Goal: Task Accomplishment & Management: Manage account settings

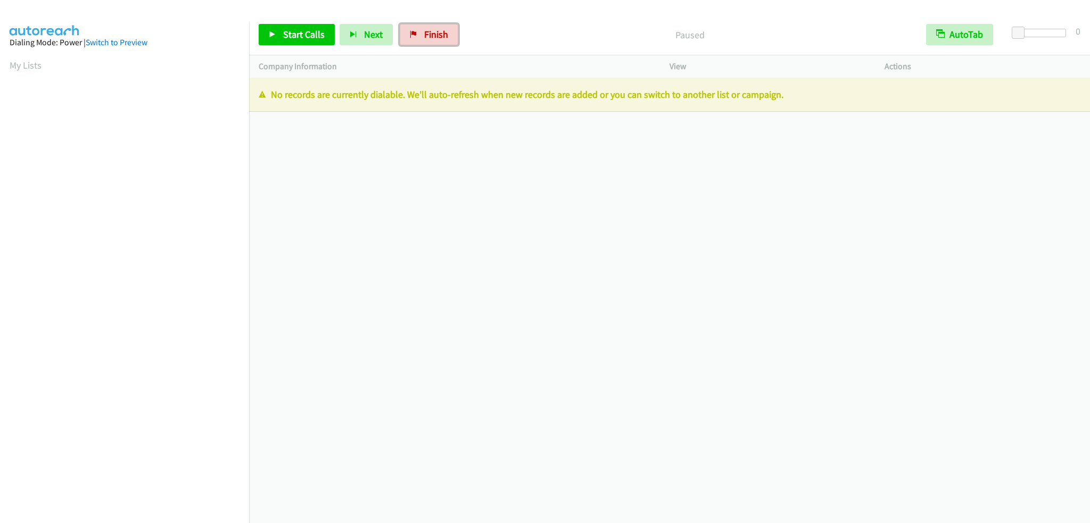
click at [432, 37] on span "Finish" at bounding box center [436, 34] width 24 height 12
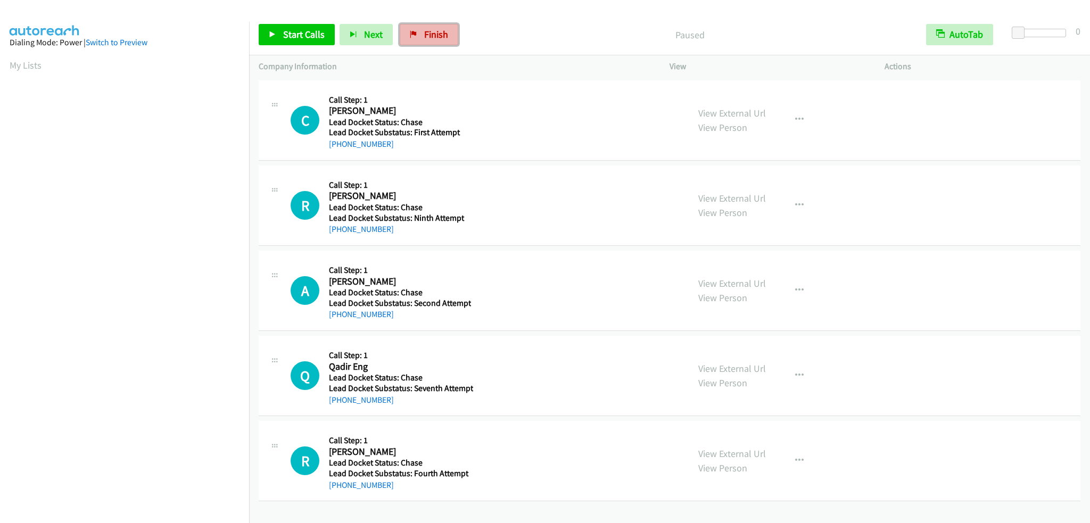
click at [434, 40] on span "Finish" at bounding box center [436, 34] width 24 height 12
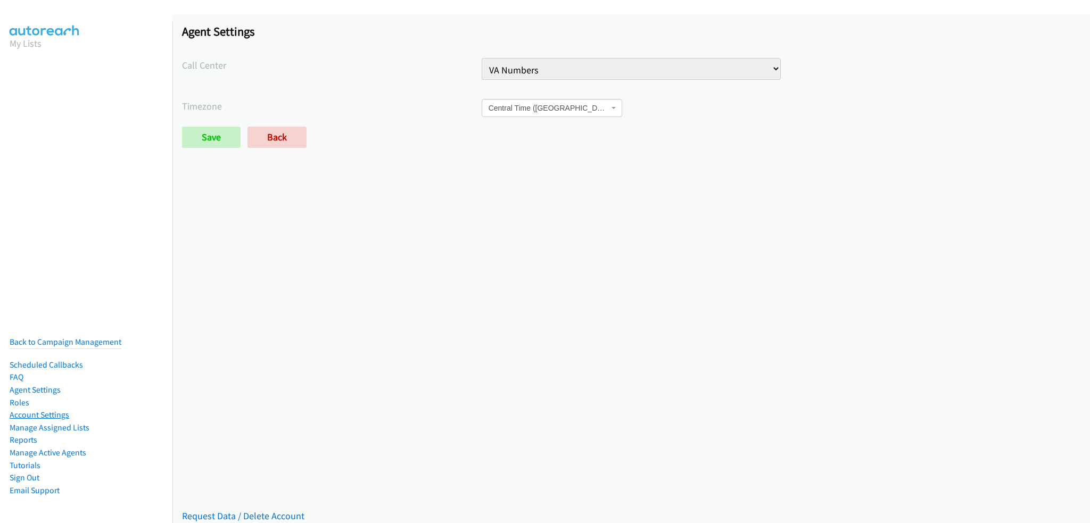
click at [53, 410] on link "Account Settings" at bounding box center [40, 415] width 60 height 10
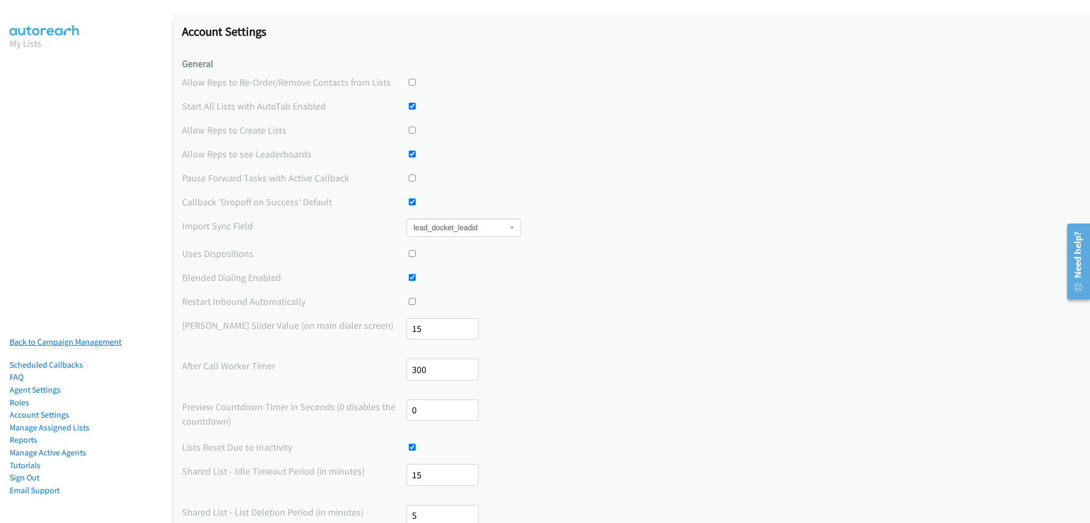
click at [68, 337] on link "Back to Campaign Management" at bounding box center [66, 342] width 112 height 10
